Goal: Information Seeking & Learning: Find specific fact

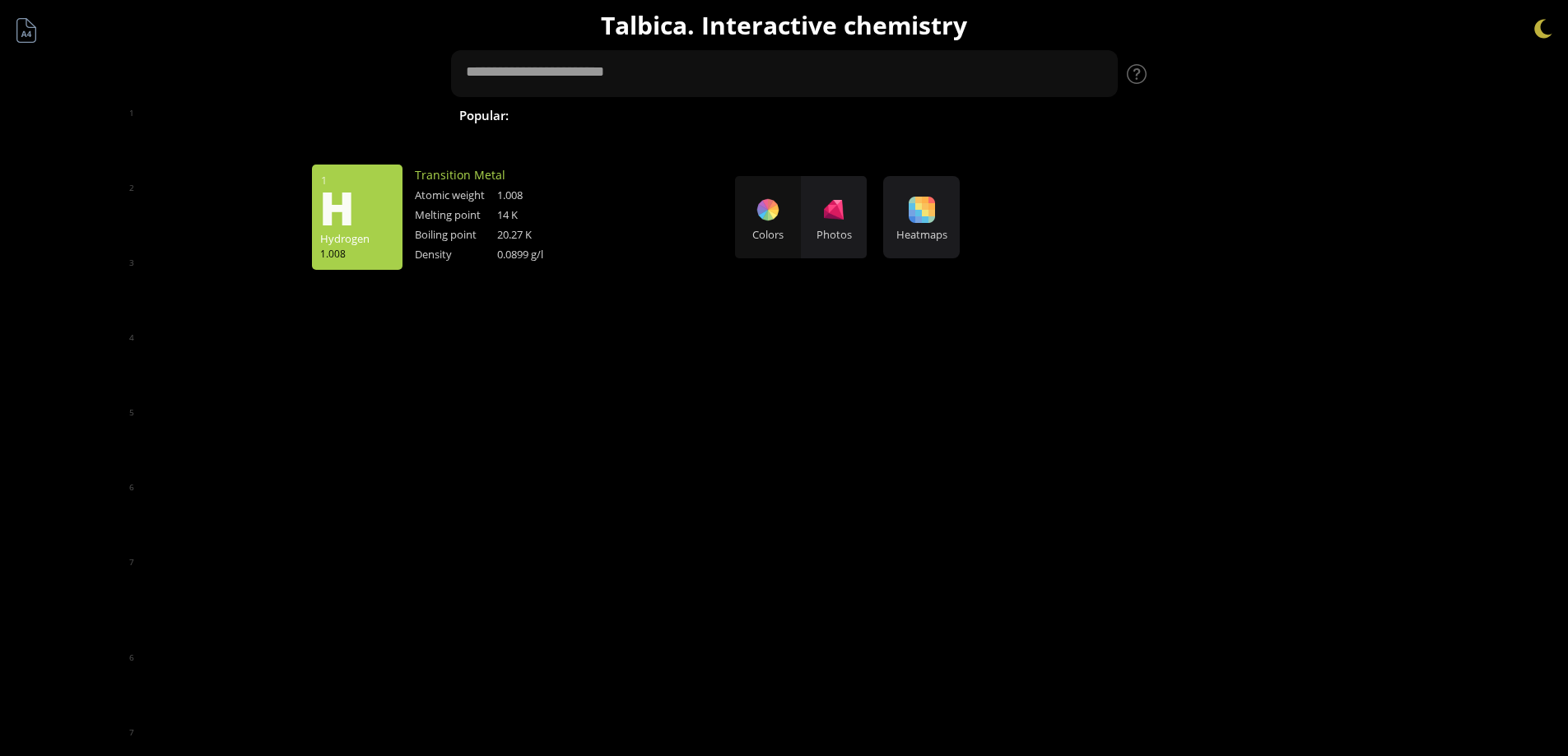
click at [368, 215] on div "35 Br Bromine 79.904 56 Ba Barium 137.327" at bounding box center [784, 378] width 1568 height 756
drag, startPoint x: 485, startPoint y: 88, endPoint x: 500, endPoint y: 88, distance: 15.0
click at [590, 116] on div "35 Br Bromine 79.904 56 Ba Barium 137.327" at bounding box center [784, 378] width 1568 height 756
click at [632, 115] on div "35 Br Bromine 79.904 56 Ba Barium 137.327" at bounding box center [784, 378] width 1568 height 756
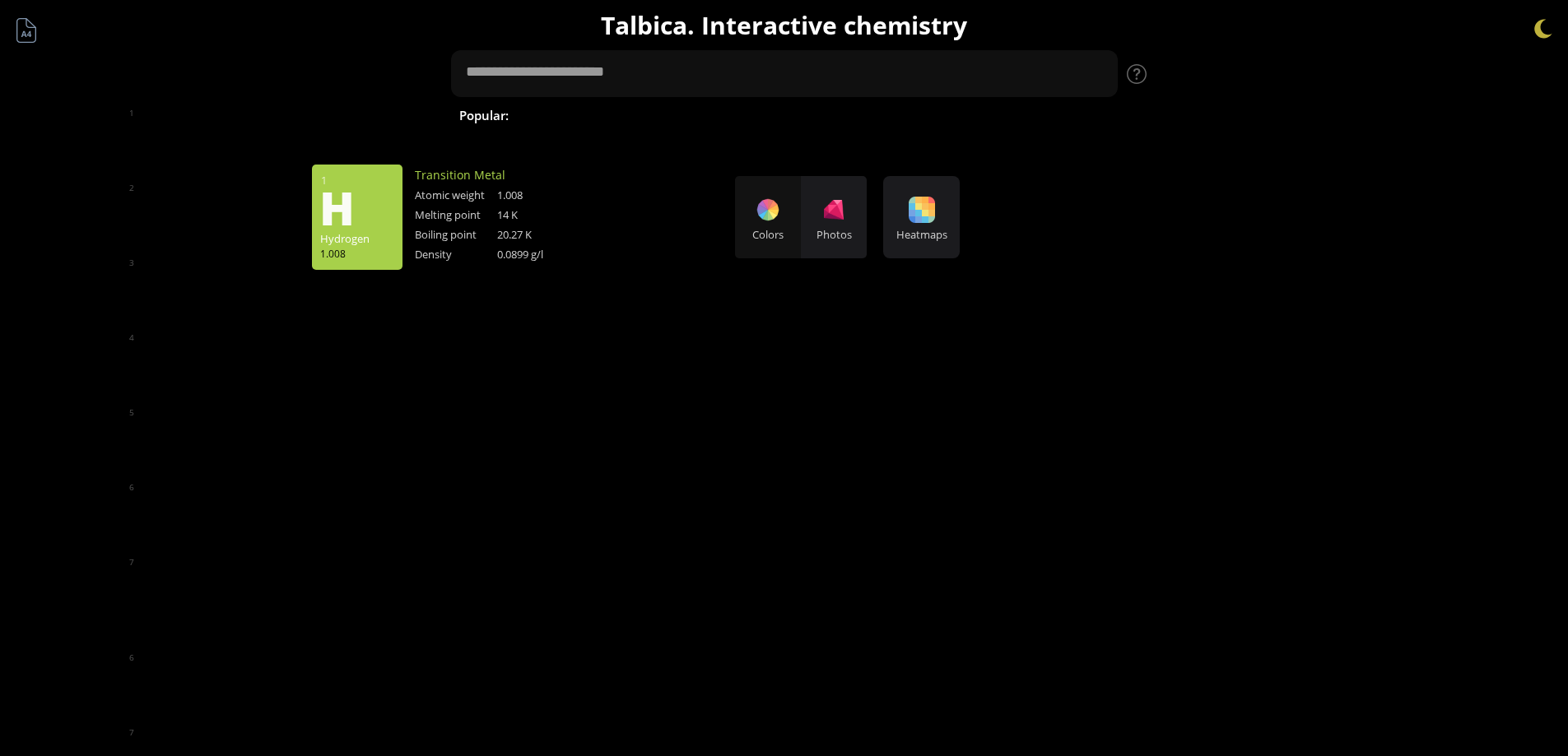
click at [632, 115] on div "35 Br Bromine 79.904 56 Ba Barium 137.327" at bounding box center [784, 378] width 1568 height 756
click at [619, 115] on div "35 Br Bromine 79.904 56 Ba Barium 137.327" at bounding box center [784, 378] width 1568 height 756
drag, startPoint x: 619, startPoint y: 115, endPoint x: 662, endPoint y: 113, distance: 43.0
click at [619, 115] on div "35 Br Bromine 79.904 56 Ba Barium 137.327" at bounding box center [784, 378] width 1568 height 756
click at [1147, 77] on div "35 Br Bromine 79.904 56 Ba Barium 137.327" at bounding box center [784, 378] width 1568 height 756
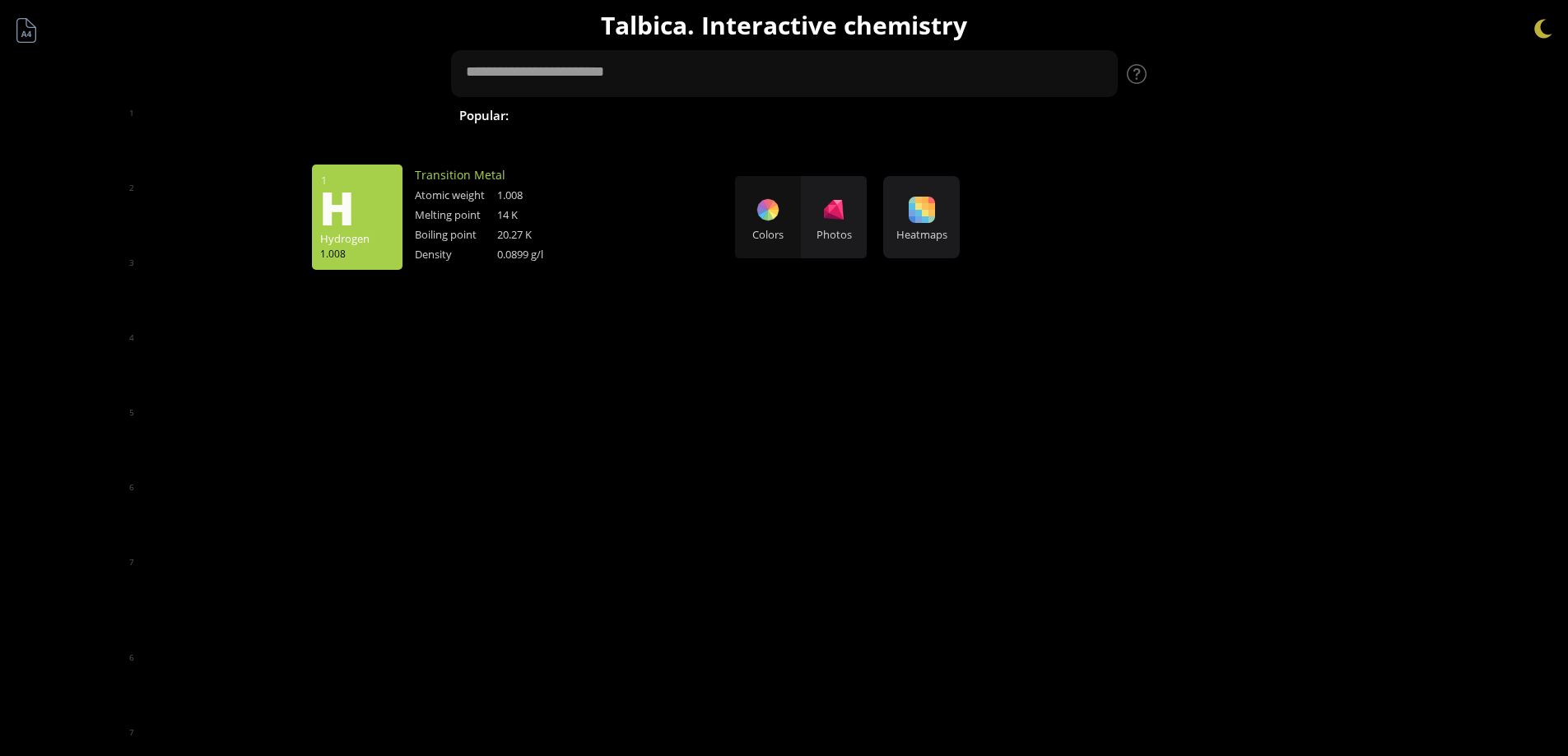
click at [20, 33] on div "35 Br Bromine 79.904 56 Ba Barium 137.327" at bounding box center [784, 378] width 1568 height 756
